Goal: Task Accomplishment & Management: Use online tool/utility

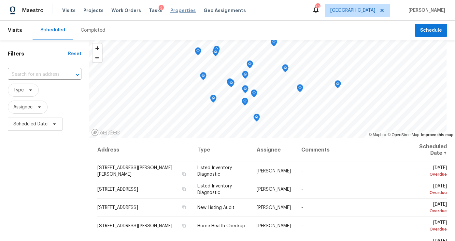
click at [170, 10] on span "Properties" at bounding box center [182, 10] width 25 height 7
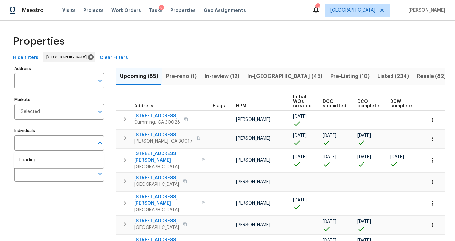
click at [39, 140] on input "text" at bounding box center [54, 142] width 80 height 15
type input "ryan"
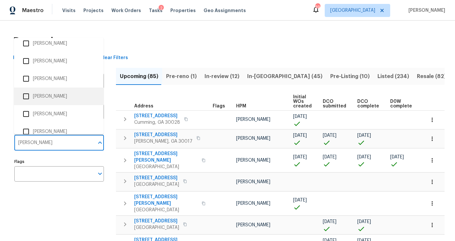
scroll to position [41, 0]
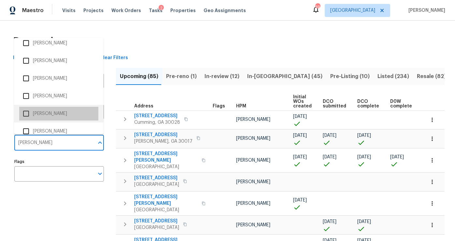
click at [52, 114] on li "[PERSON_NAME]" at bounding box center [58, 114] width 79 height 14
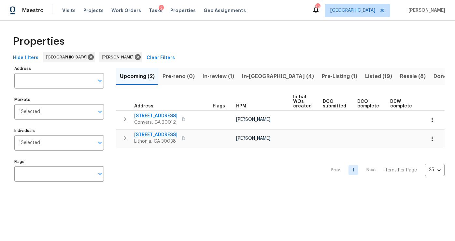
click at [223, 73] on span "In-review (1)" at bounding box center [219, 76] width 32 height 9
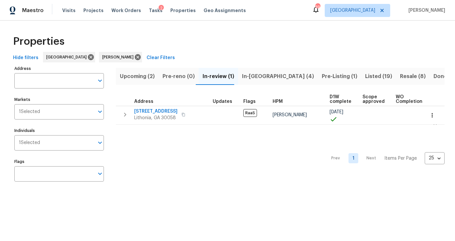
click at [322, 74] on span "Pre-Listing (1)" at bounding box center [340, 76] width 36 height 9
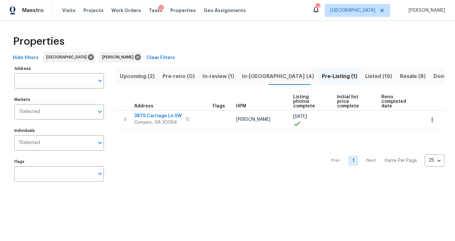
click at [365, 77] on span "Listed (19)" at bounding box center [378, 76] width 27 height 9
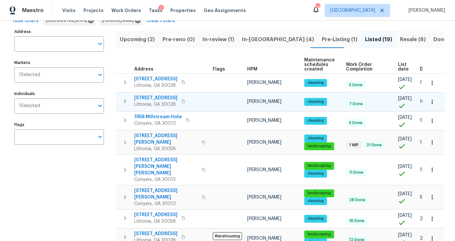
scroll to position [0, 17]
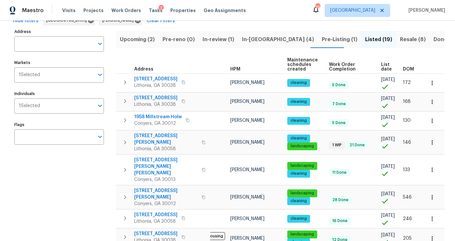
click at [410, 68] on span "DOM" at bounding box center [408, 69] width 11 height 5
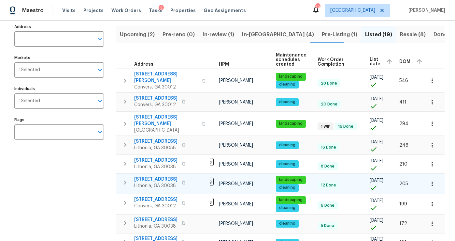
scroll to position [46, 0]
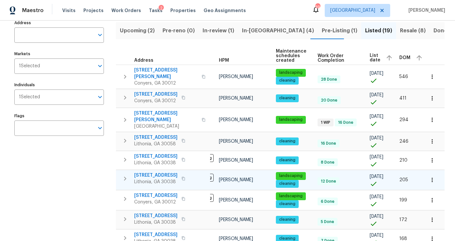
click at [128, 174] on icon "button" at bounding box center [125, 178] width 8 height 8
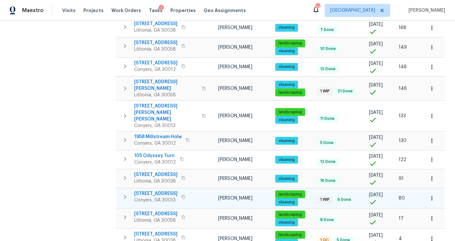
scroll to position [400, 0]
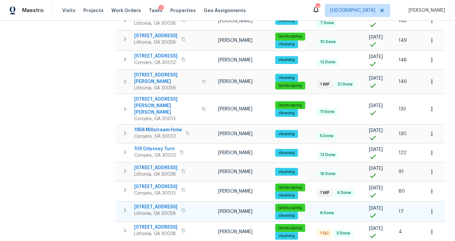
click at [122, 206] on icon "button" at bounding box center [125, 210] width 8 height 8
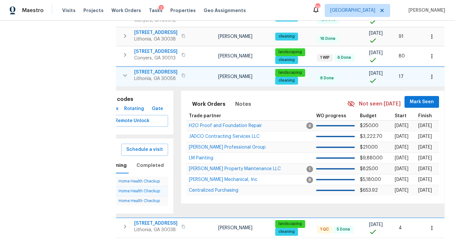
scroll to position [0, 0]
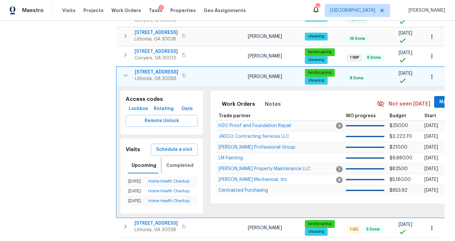
click at [166, 161] on span "Completed" at bounding box center [179, 165] width 27 height 8
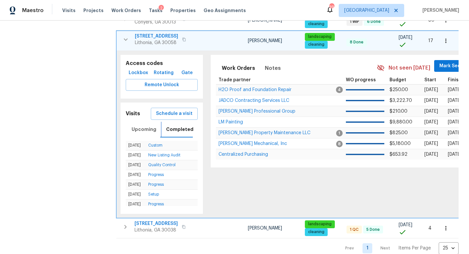
scroll to position [421, 0]
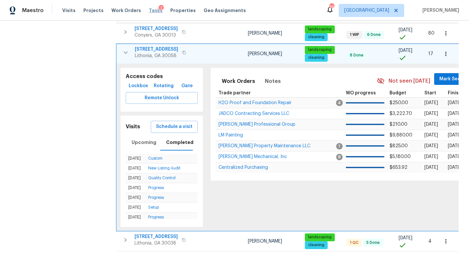
click at [149, 8] on span "Tasks" at bounding box center [156, 10] width 14 height 5
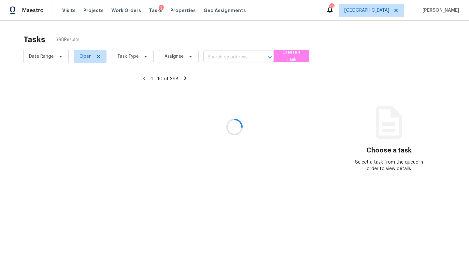
click at [125, 58] on div at bounding box center [234, 127] width 469 height 254
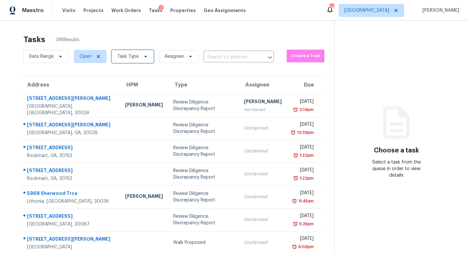
click at [131, 57] on span "Task Type" at bounding box center [128, 56] width 22 height 7
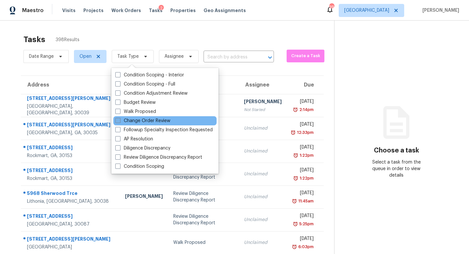
click at [138, 119] on label "Change Order Review" at bounding box center [142, 120] width 55 height 7
click at [120, 119] on input "Change Order Review" at bounding box center [117, 119] width 4 height 4
checkbox input "true"
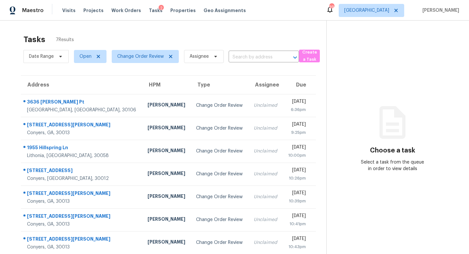
click at [173, 30] on div "Tasks 7 Results Date Range Open Change Order Review Assignee ​ Create a Task Ad…" at bounding box center [234, 148] width 469 height 254
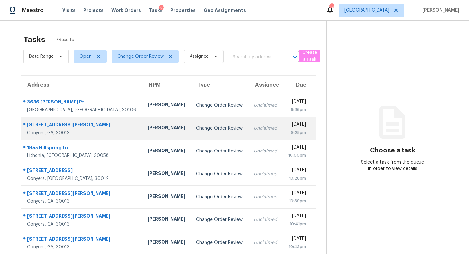
scroll to position [21, 0]
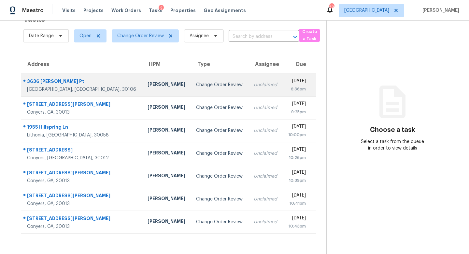
click at [196, 85] on div "Change Order Review" at bounding box center [219, 84] width 47 height 7
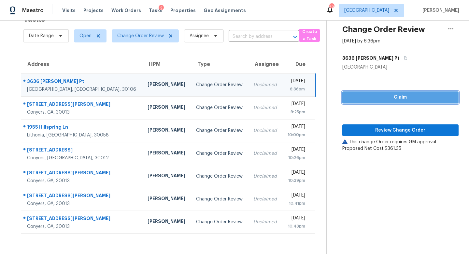
click at [394, 94] on span "Claim" at bounding box center [401, 97] width 106 height 8
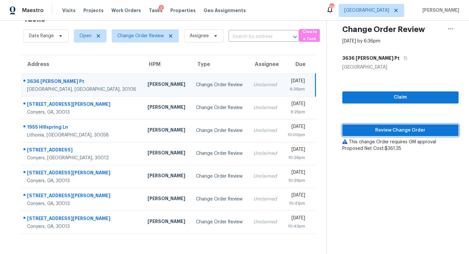
click at [389, 129] on span "Review Change Order" at bounding box center [401, 130] width 106 height 8
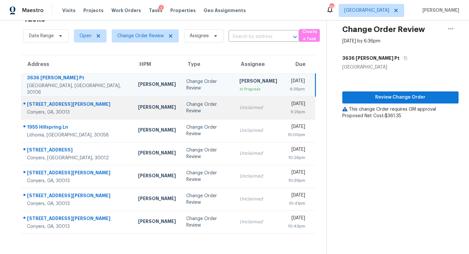
click at [189, 112] on td "Change Order Review" at bounding box center [207, 107] width 53 height 23
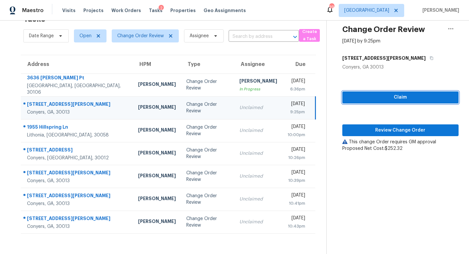
click at [386, 96] on span "Claim" at bounding box center [401, 97] width 106 height 8
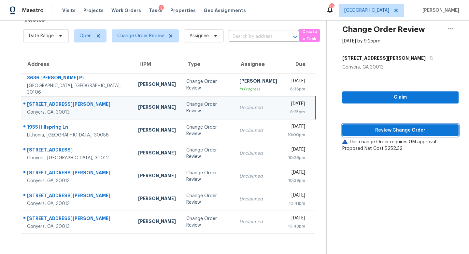
click at [391, 127] on span "Review Change Order" at bounding box center [401, 130] width 106 height 8
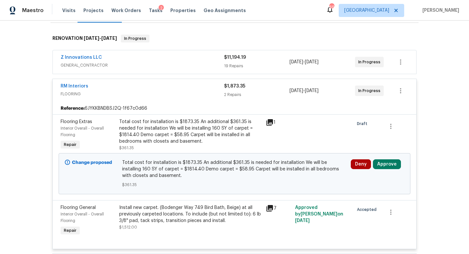
scroll to position [114, 0]
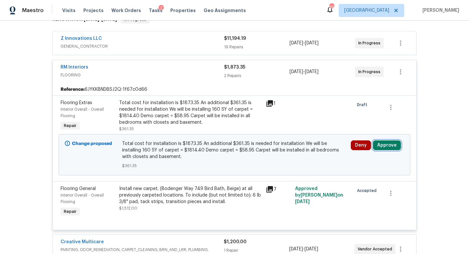
click at [382, 147] on button "Approve" at bounding box center [387, 145] width 28 height 10
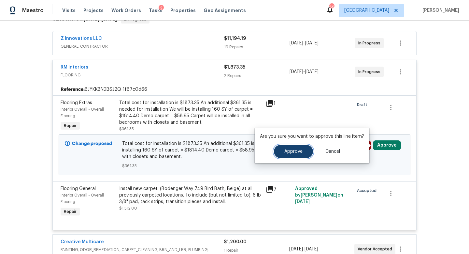
click at [300, 156] on button "Approve" at bounding box center [293, 151] width 39 height 13
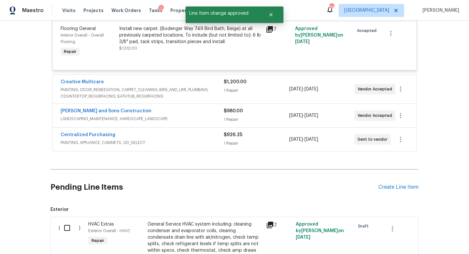
scroll to position [0, 0]
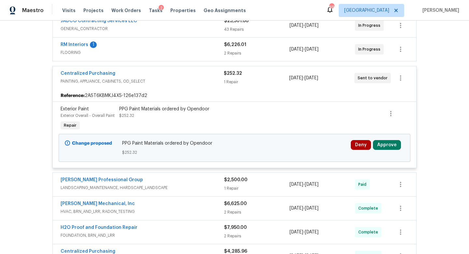
scroll to position [135, 0]
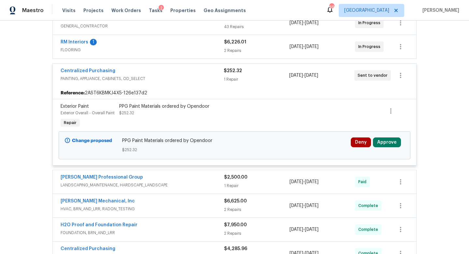
click at [386, 137] on div "Deny Approve" at bounding box center [377, 145] width 57 height 20
click at [386, 138] on button "Approve" at bounding box center [387, 142] width 28 height 10
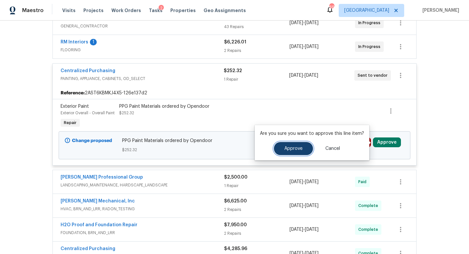
click at [291, 151] on button "Approve" at bounding box center [293, 148] width 39 height 13
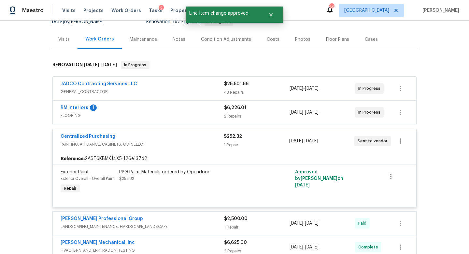
scroll to position [0, 0]
